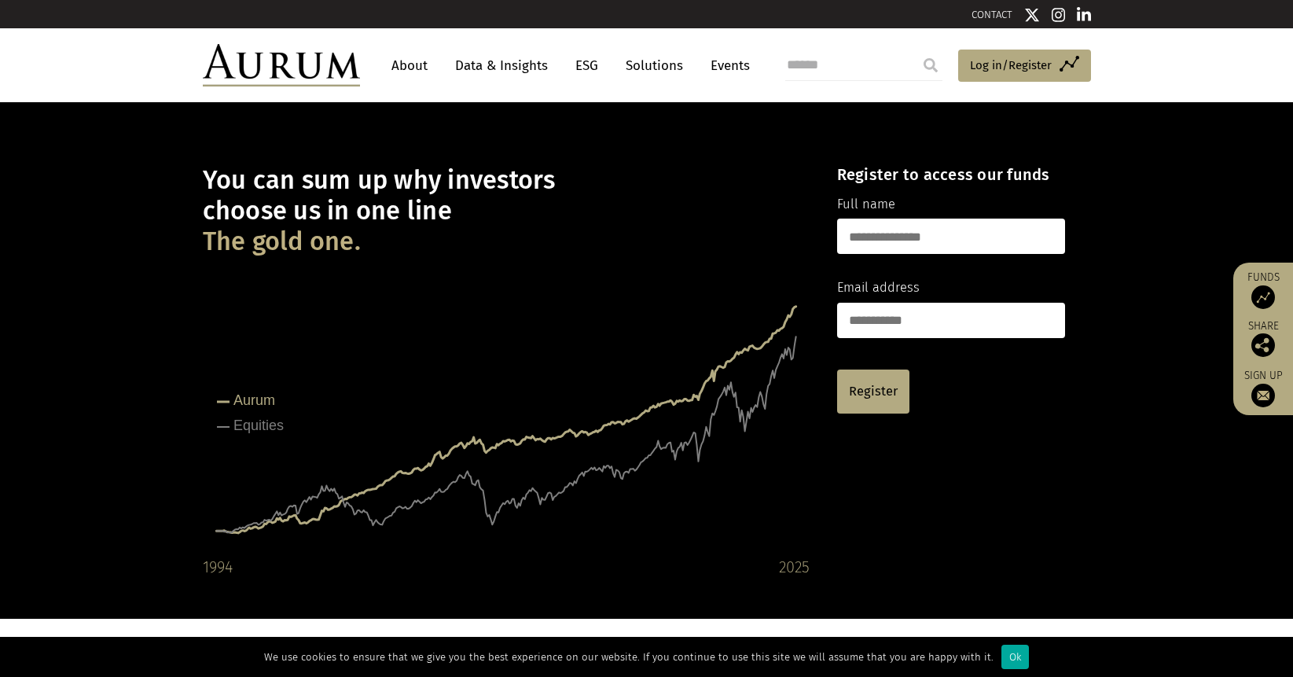
click at [960, 231] on input "text" at bounding box center [951, 236] width 228 height 35
type input "**********"
click at [949, 322] on input "email" at bounding box center [951, 320] width 228 height 35
type input "**********"
click at [1006, 61] on span "Log in/Register" at bounding box center [1011, 65] width 82 height 19
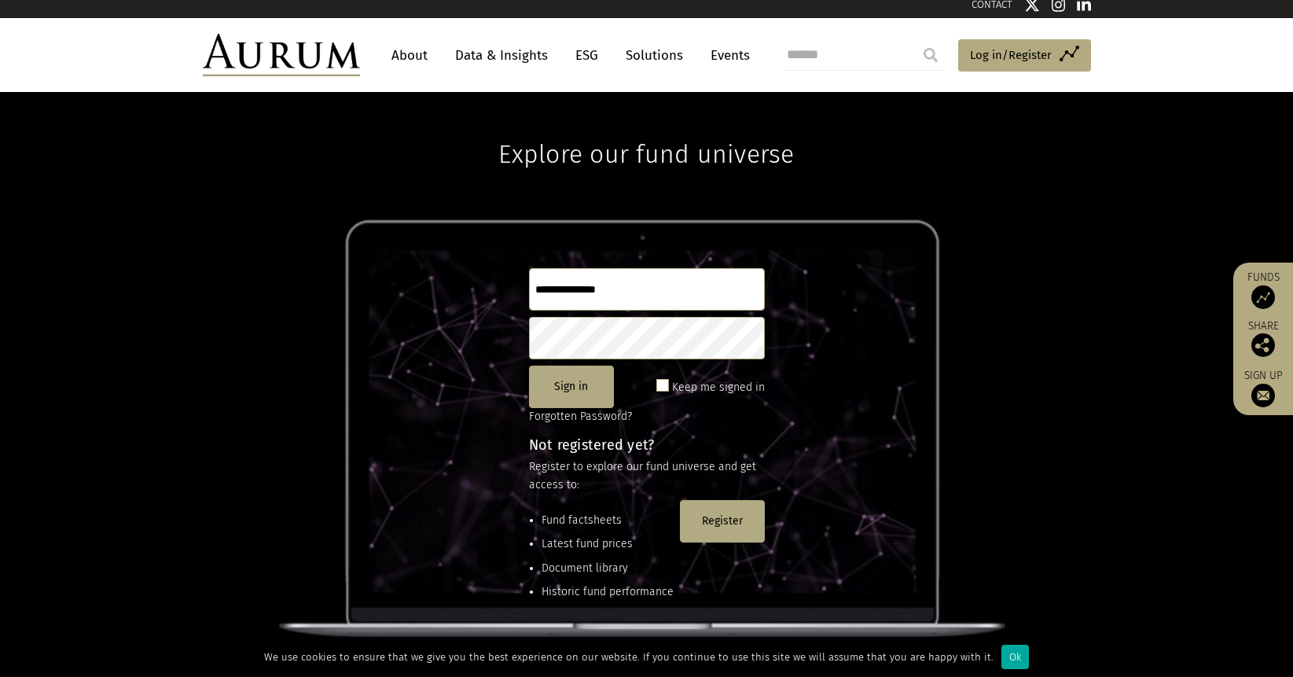
scroll to position [8, 0]
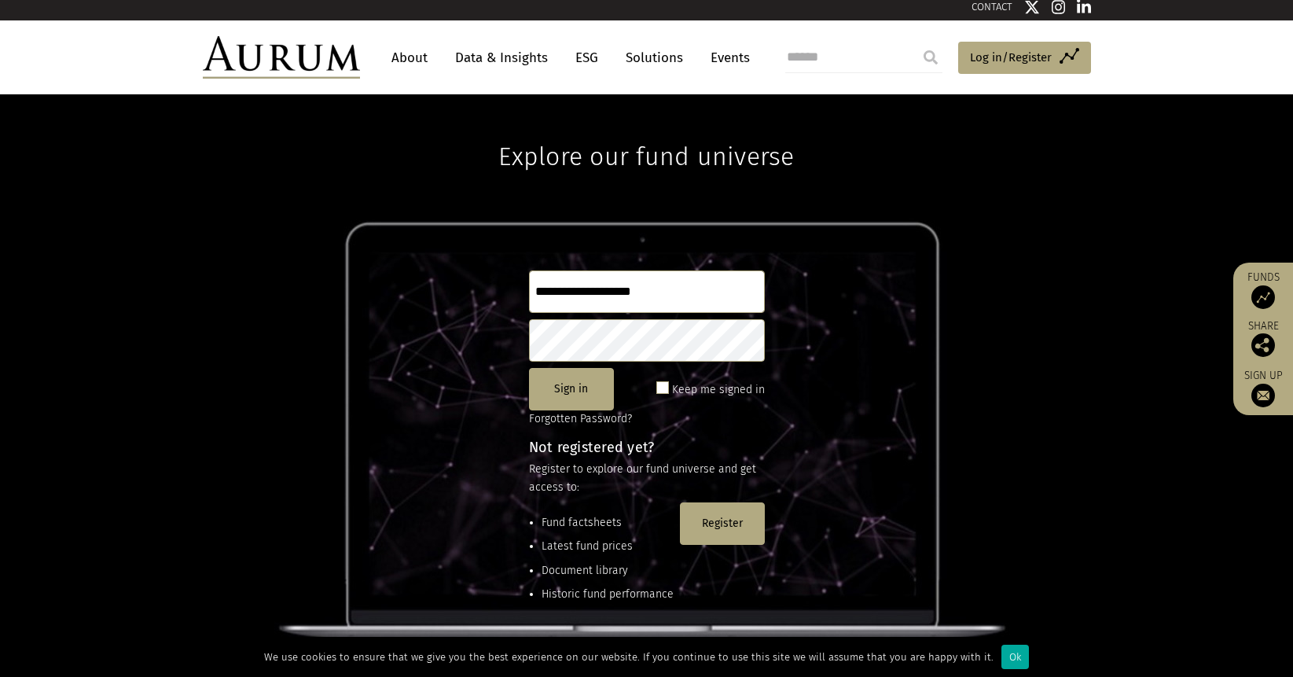
type input "**********"
click at [573, 391] on button "Sign in" at bounding box center [571, 389] width 85 height 42
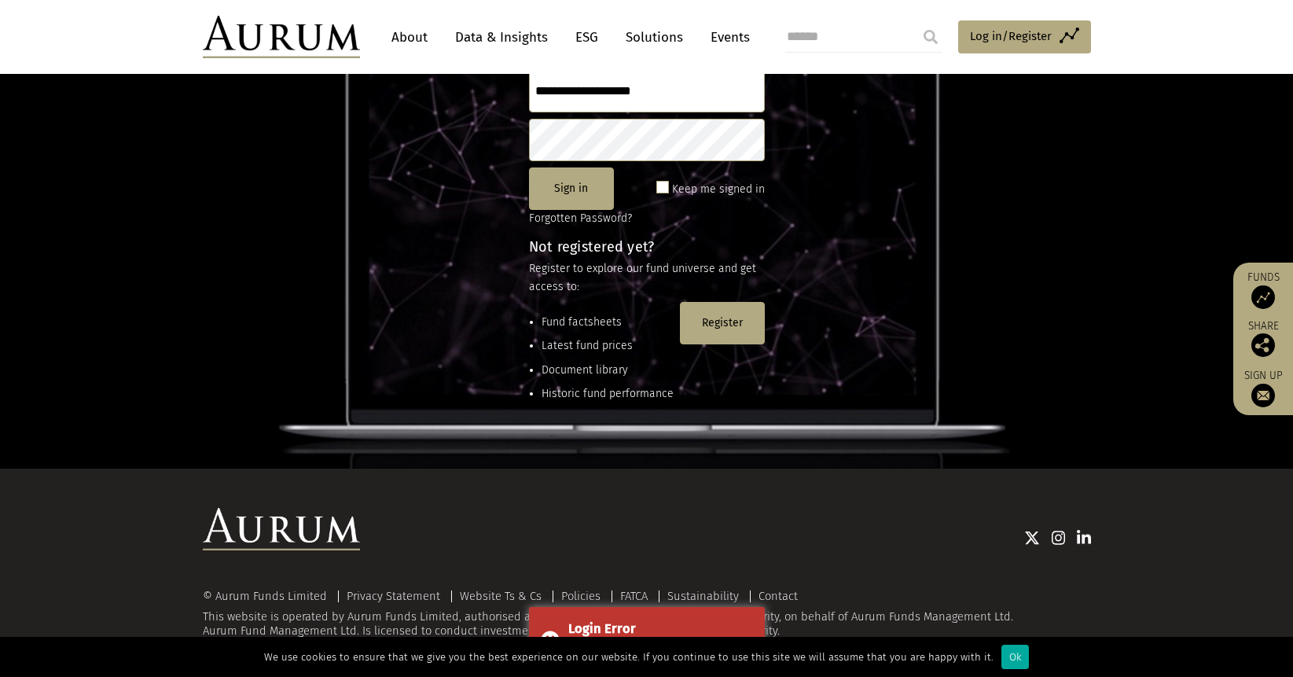
scroll to position [207, 0]
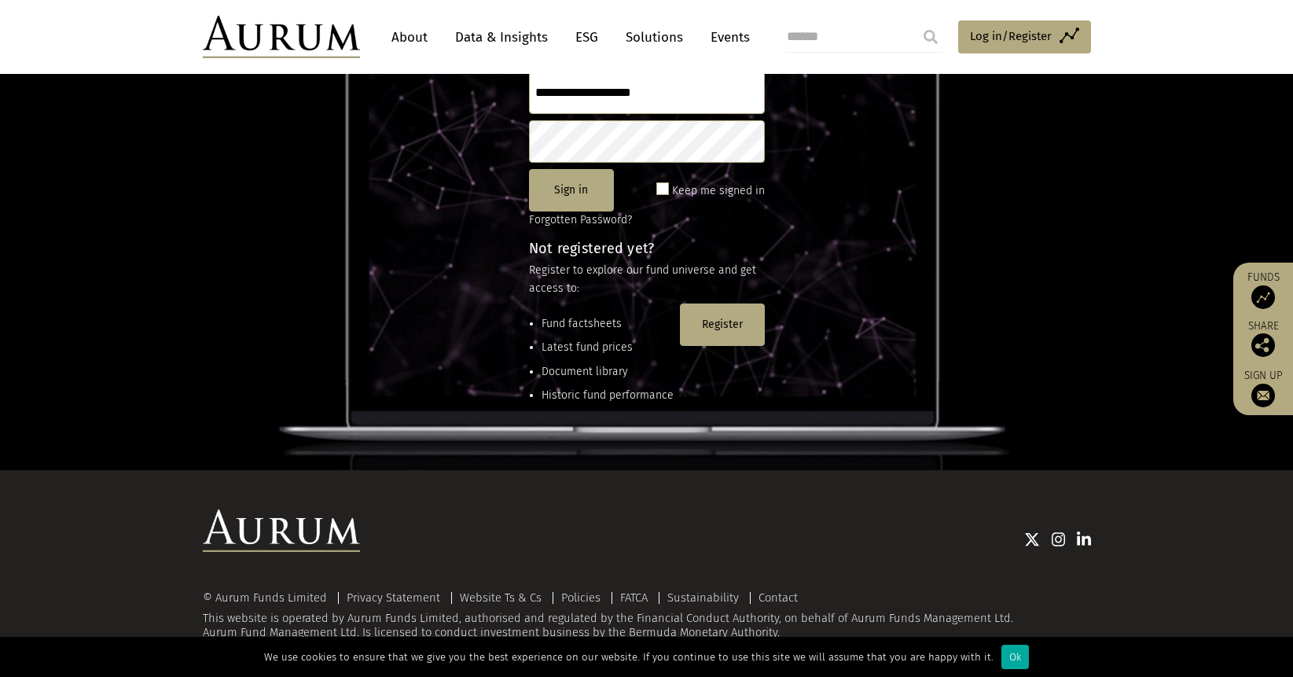
click at [803, 513] on div at bounding box center [725, 539] width 731 height 58
click at [773, 598] on link "Contact" at bounding box center [778, 597] width 39 height 14
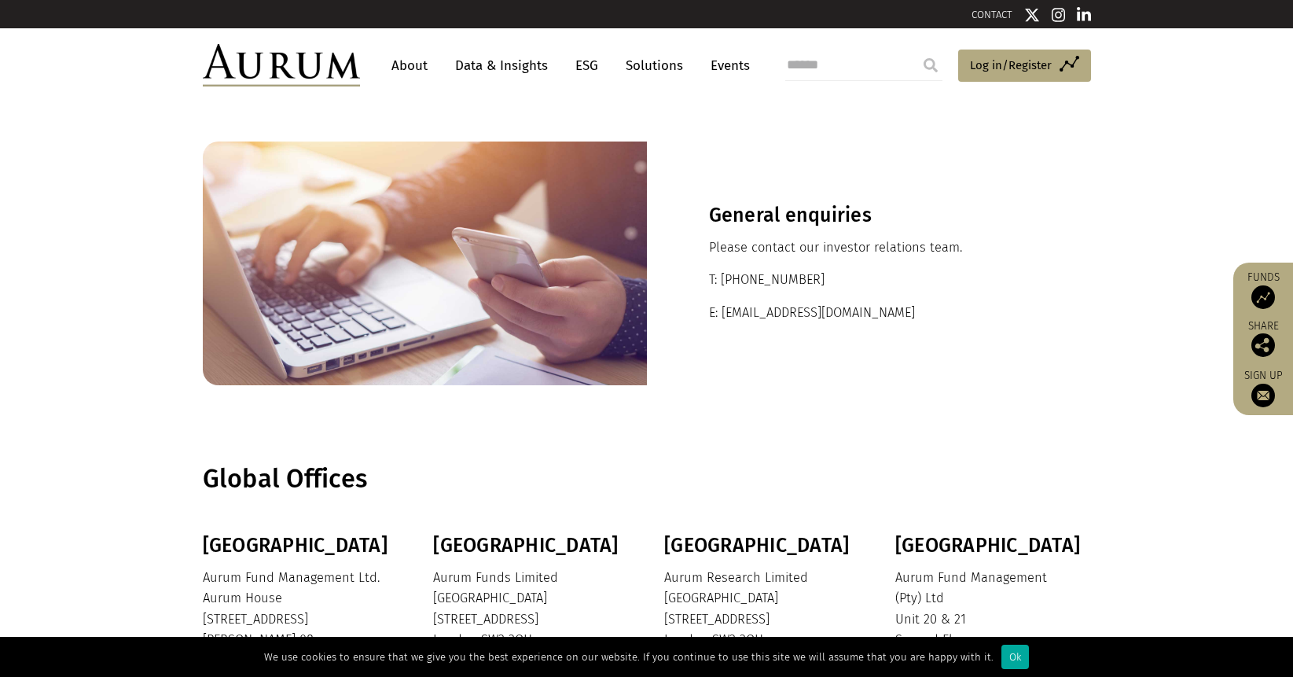
drag, startPoint x: 848, startPoint y: 315, endPoint x: 788, endPoint y: 350, distance: 70.1
click at [788, 350] on div "General enquiries Please contact our investor relations team. T: +44 20 7589 11…" at bounding box center [869, 264] width 444 height 244
click at [866, 319] on p "E: [EMAIL_ADDRESS][DOMAIN_NAME]" at bounding box center [869, 313] width 320 height 20
drag, startPoint x: 850, startPoint y: 311, endPoint x: 719, endPoint y: 313, distance: 131.3
click at [719, 313] on p "E: [EMAIL_ADDRESS][DOMAIN_NAME]" at bounding box center [869, 313] width 320 height 20
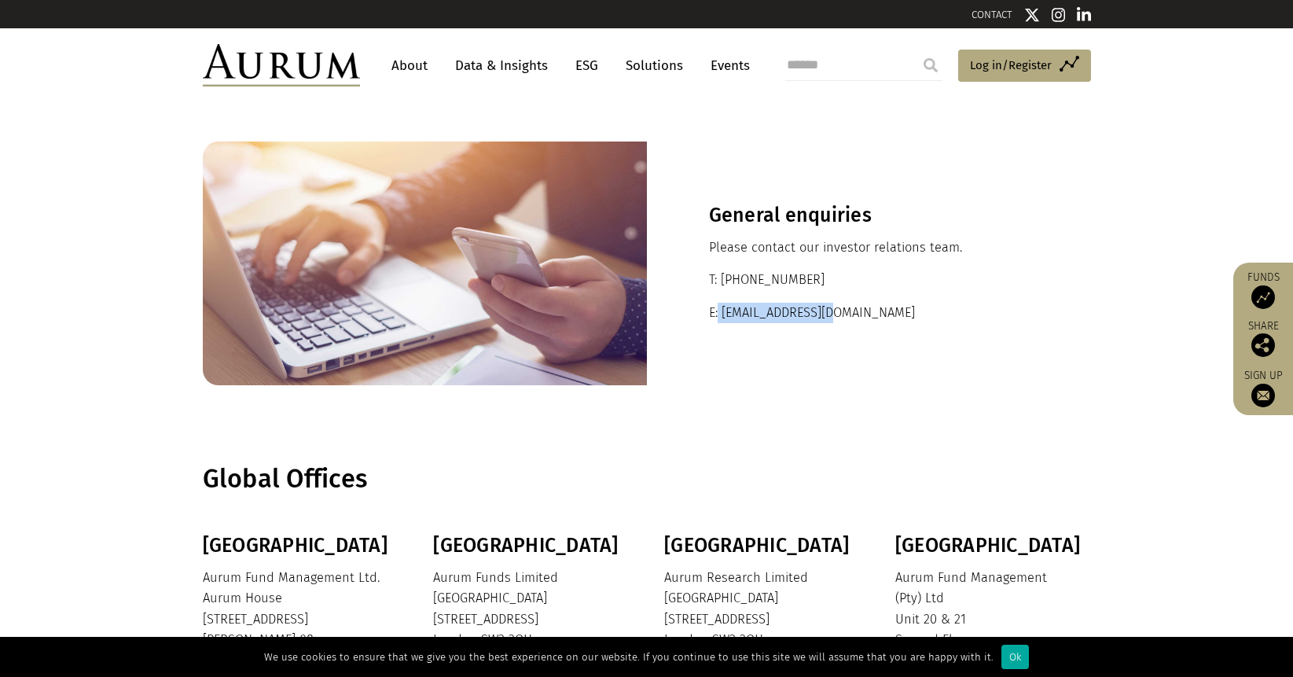
copy p "ir@aurumfunds.com"
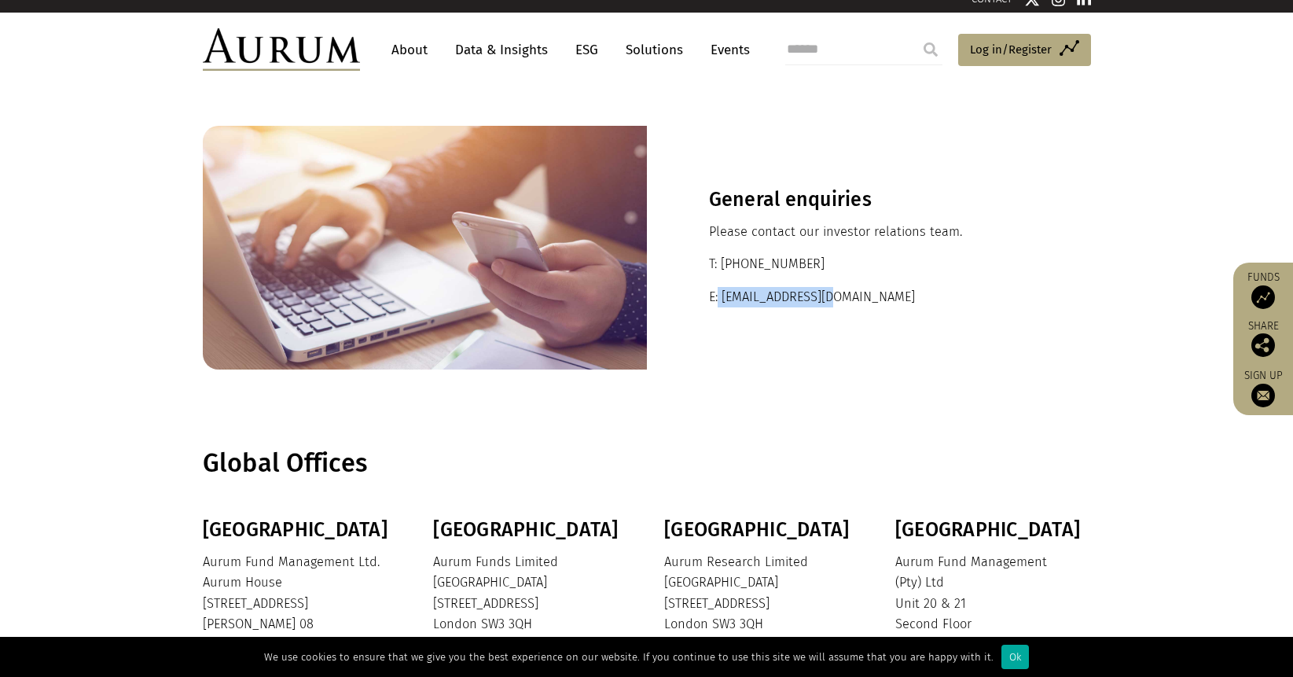
scroll to position [17, 0]
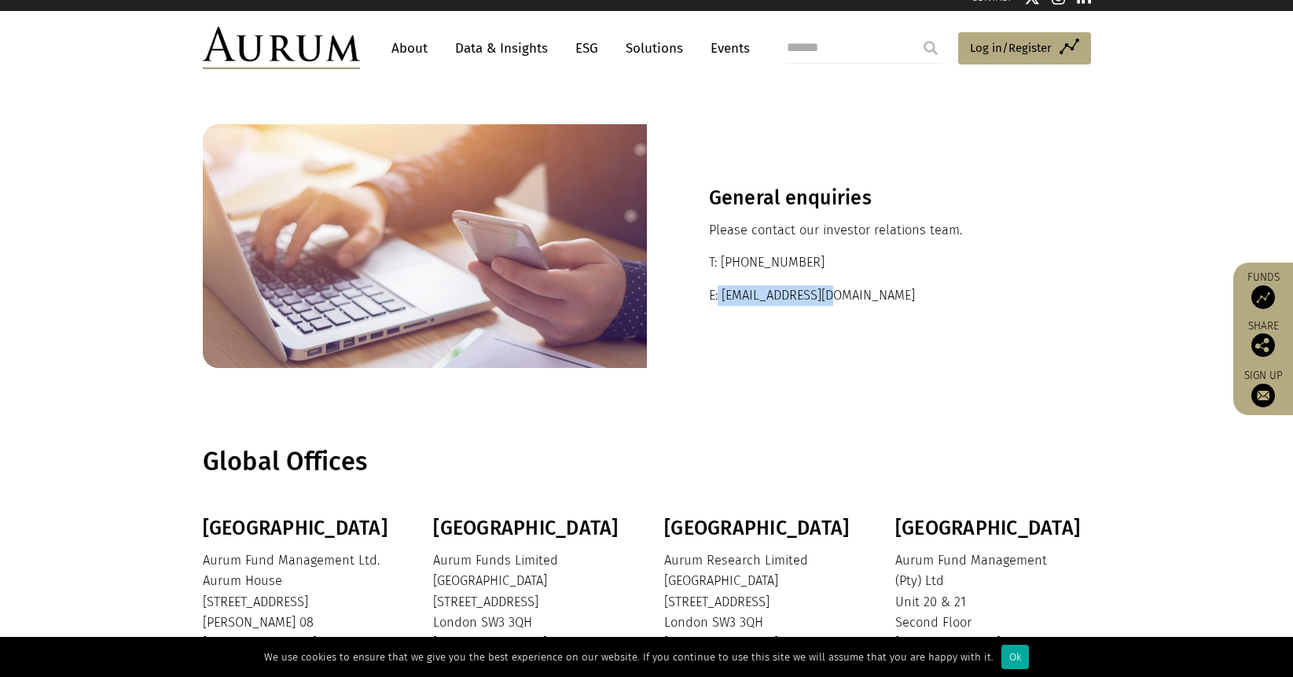
click at [1011, 344] on div "General enquiries Please contact our investor relations team. T: +44 20 7589 11…" at bounding box center [869, 246] width 444 height 244
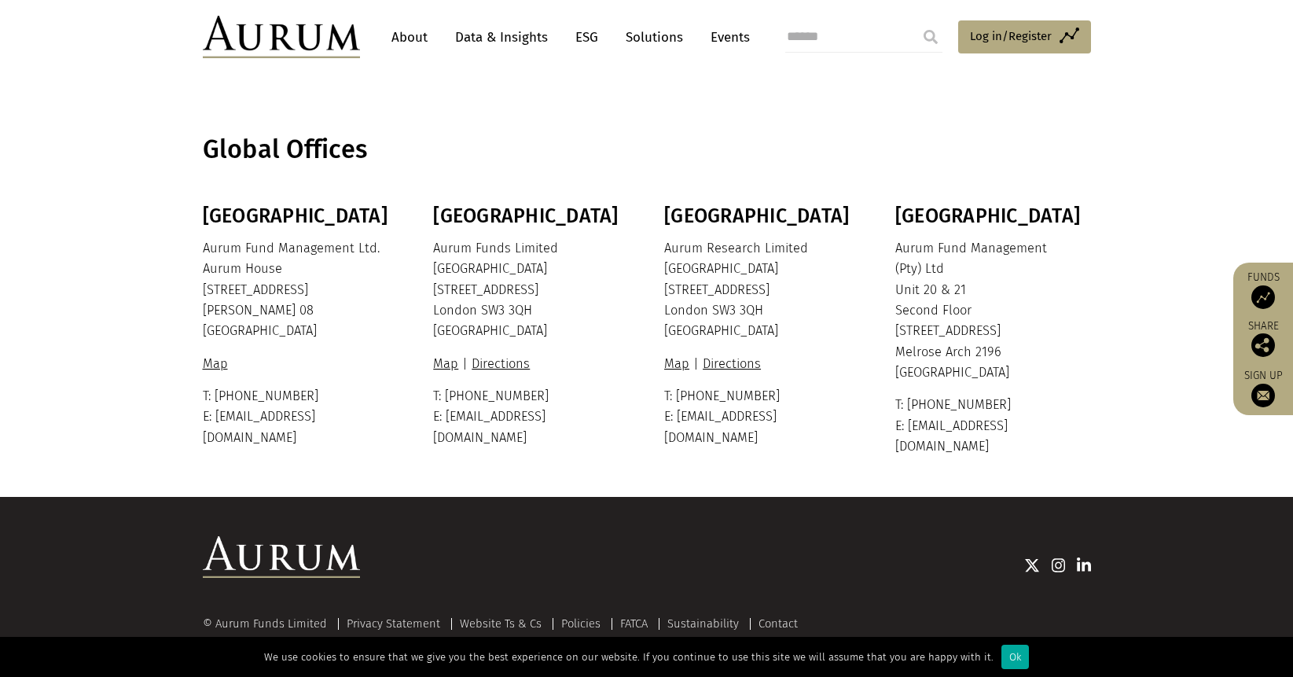
scroll to position [337, 0]
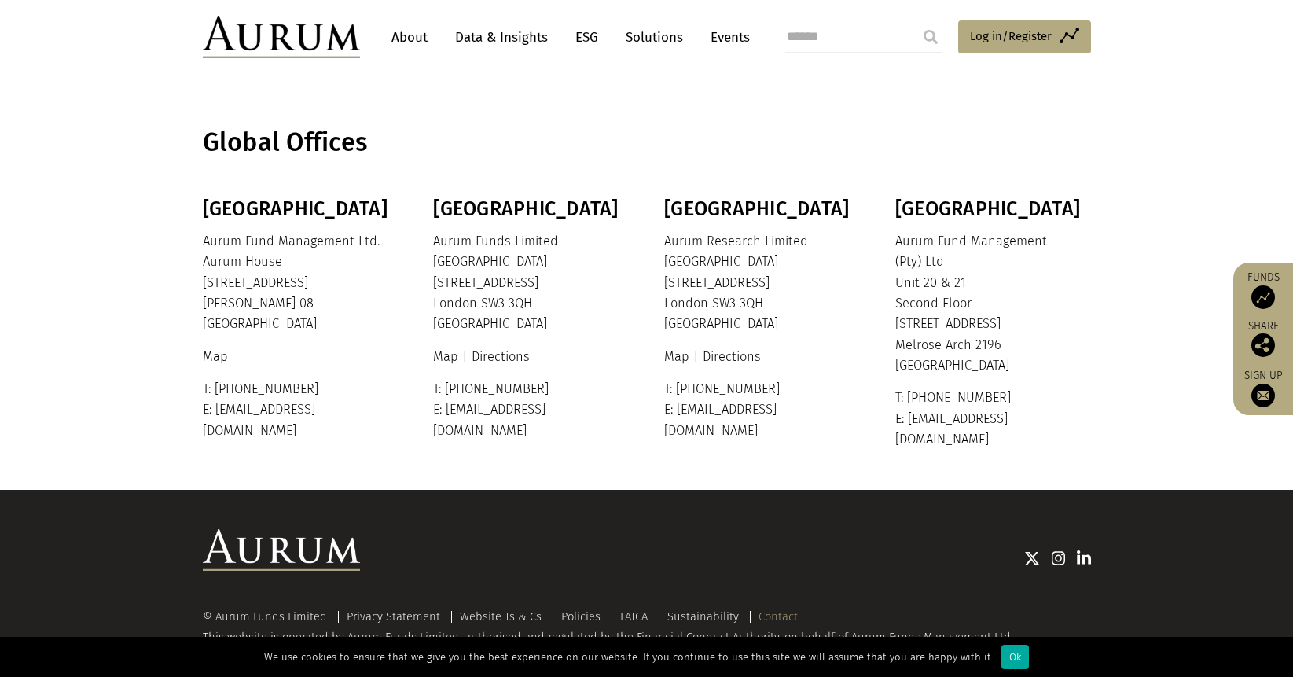
click at [778, 609] on link "Contact" at bounding box center [778, 616] width 39 height 14
